Goal: Task Accomplishment & Management: Complete application form

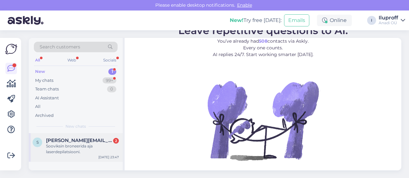
click at [70, 146] on div "Sooviksin broneerida aja laserdepilatsiooni." at bounding box center [82, 149] width 73 height 11
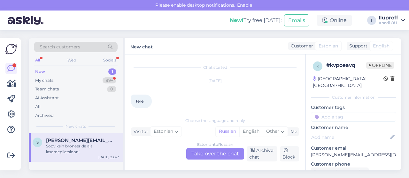
scroll to position [34, 0]
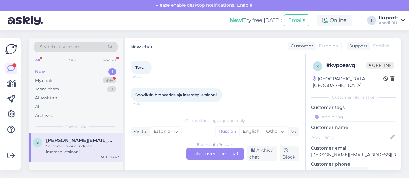
click at [216, 151] on div "Estonian to Russian Take over the chat" at bounding box center [215, 153] width 58 height 11
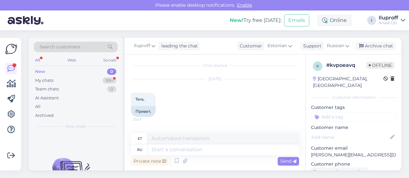
scroll to position [36, 0]
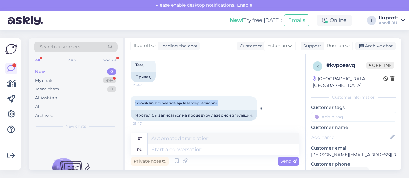
drag, startPoint x: 135, startPoint y: 102, endPoint x: 225, endPoint y: 105, distance: 89.5
click at [225, 105] on div "Sooviksin broneerida aja laserdepilatsiooni. 23:47" at bounding box center [194, 103] width 126 height 13
copy span "Sooviksin broneerida aja laserdepilatsiooni."
click at [222, 103] on div "Sooviksin broneerida aja laserdepilatsiooni. 23:47" at bounding box center [194, 103] width 126 height 13
drag, startPoint x: 222, startPoint y: 103, endPoint x: 133, endPoint y: 103, distance: 89.4
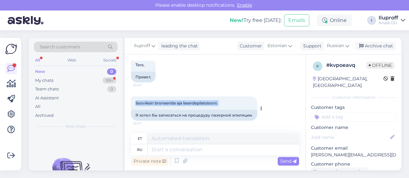
click at [133, 103] on div "Sooviksin broneerida aja laserdepilatsiooni. 23:47" at bounding box center [194, 103] width 126 height 13
copy div "Sooviksin broneerida aja laserdepilatsiooni. 23:47"
click at [193, 141] on textarea at bounding box center [223, 138] width 151 height 11
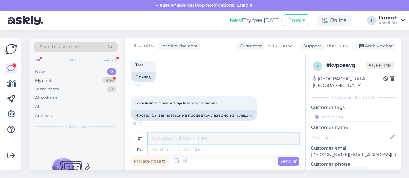
paste textarea "Tere! Aitäh [PERSON_NAME] soovi eest broneerida aeg laserdepilatsioonile. Kas T…"
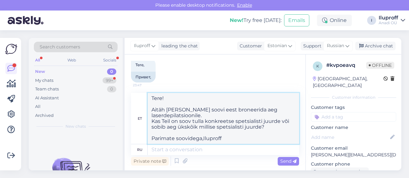
drag, startPoint x: 227, startPoint y: 135, endPoint x: 154, endPoint y: 100, distance: 81.8
click at [154, 100] on textarea "Tere! Aitäh [PERSON_NAME] soovi eest broneerida aeg laserdepilatsioonile. Kas T…" at bounding box center [223, 118] width 151 height 51
click at [230, 140] on textarea "Tere! Aitäh [PERSON_NAME] soovi eest broneerida aeg laserdepilatsioonile. Kas T…" at bounding box center [223, 118] width 151 height 51
drag, startPoint x: 222, startPoint y: 133, endPoint x: 158, endPoint y: 101, distance: 71.3
click at [148, 100] on textarea "Tere! Aitäh [PERSON_NAME] soovi eest broneerida aeg laserdepilatsioonile. Kas T…" at bounding box center [223, 118] width 151 height 51
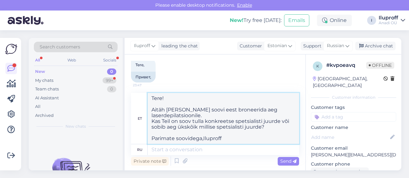
type textarea "Tere! Aitäh [PERSON_NAME] soovi eest broneerida aeg laserdepilatsioonile. Kas T…"
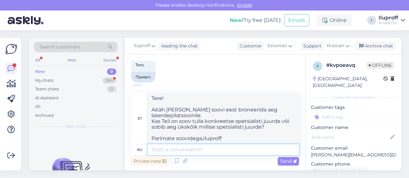
click at [180, 149] on textarea at bounding box center [223, 150] width 151 height 11
paste textarea "Tere! Aitäh [PERSON_NAME] soovi eest broneerida aeg laserdepilatsioonile. Kas T…"
type textarea "Tere! Aitäh [PERSON_NAME] soovi eest broneerida aeg laserdepilatsioonile. Kas T…"
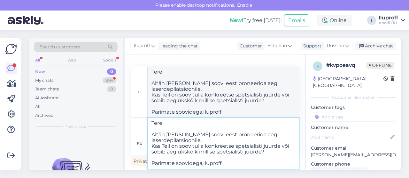
type textarea "Tere! Aitäh [PERSON_NAME] soovi eest broneerida aeg laserdepilatsioonile. Kas T…"
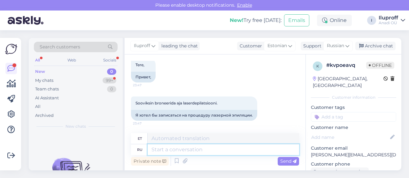
scroll to position [157, 0]
